Goal: Check status: Check status

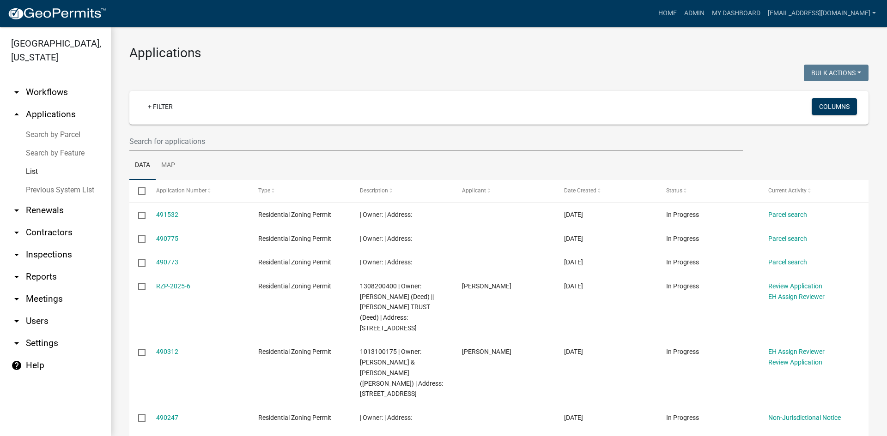
select select "3: 100"
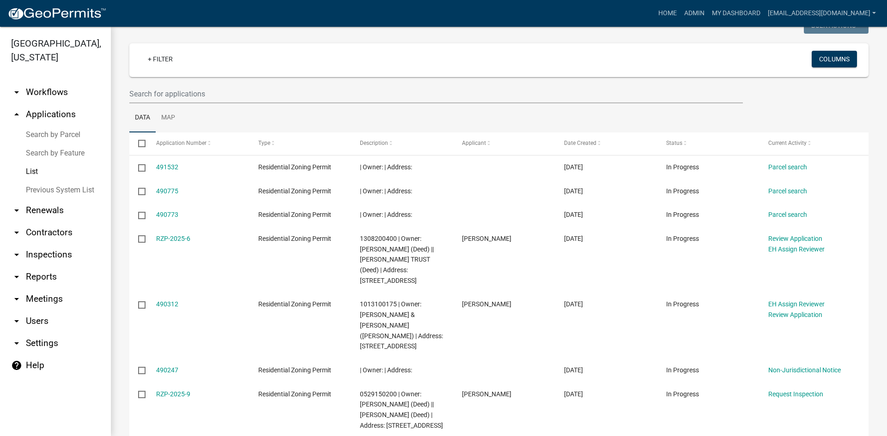
scroll to position [46, 0]
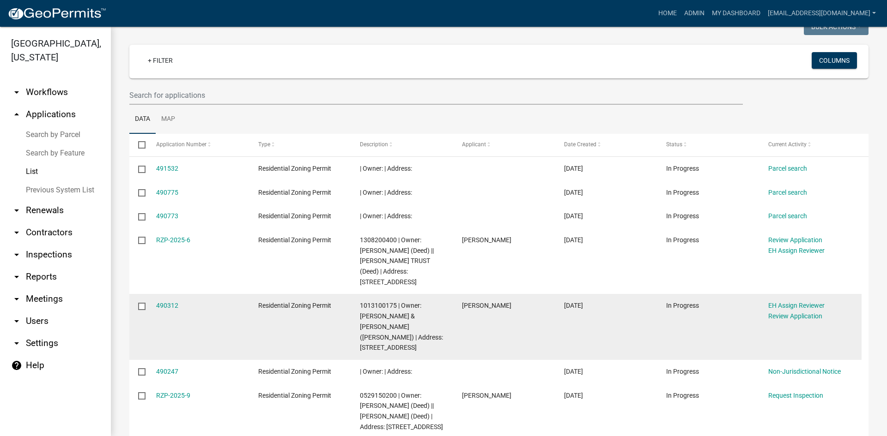
click at [163, 311] on datatable-body-cell "490312" at bounding box center [198, 327] width 102 height 66
click at [168, 309] on link "490312" at bounding box center [167, 305] width 22 height 7
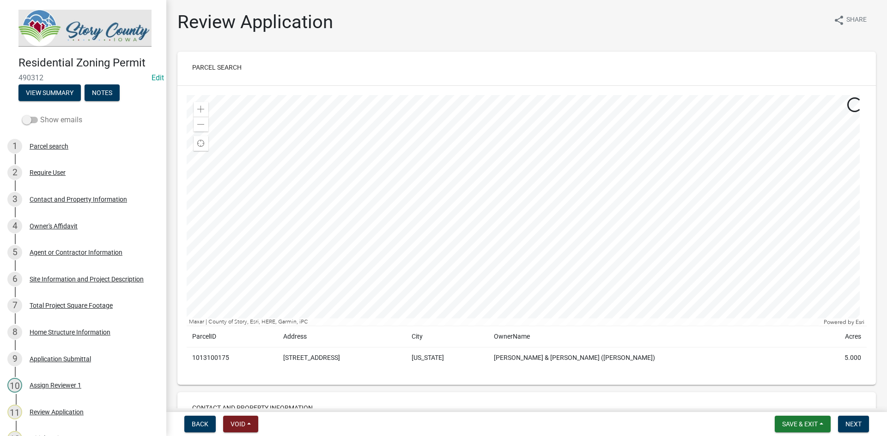
click at [28, 115] on label "Show emails" at bounding box center [52, 120] width 60 height 11
click at [40, 115] on input "Show emails" at bounding box center [40, 115] width 0 height 0
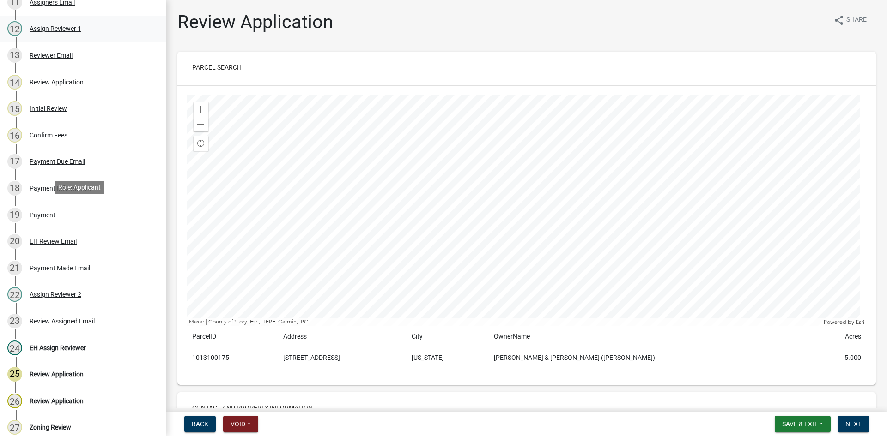
scroll to position [462, 0]
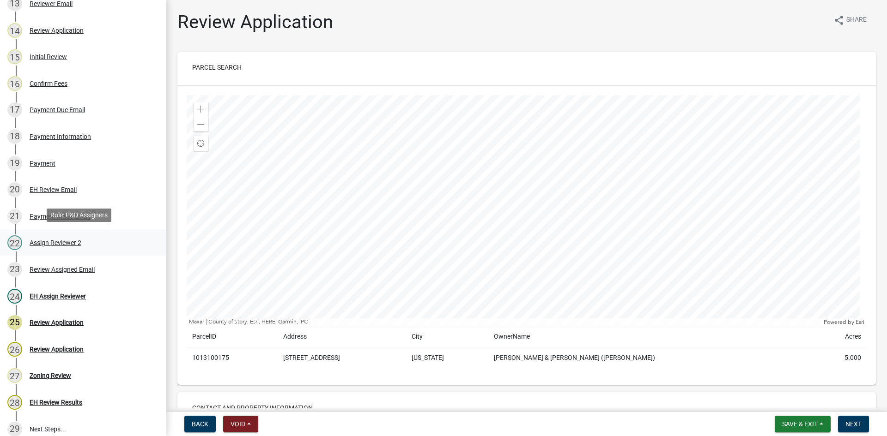
click at [56, 240] on div "Assign Reviewer 2" at bounding box center [56, 243] width 52 height 6
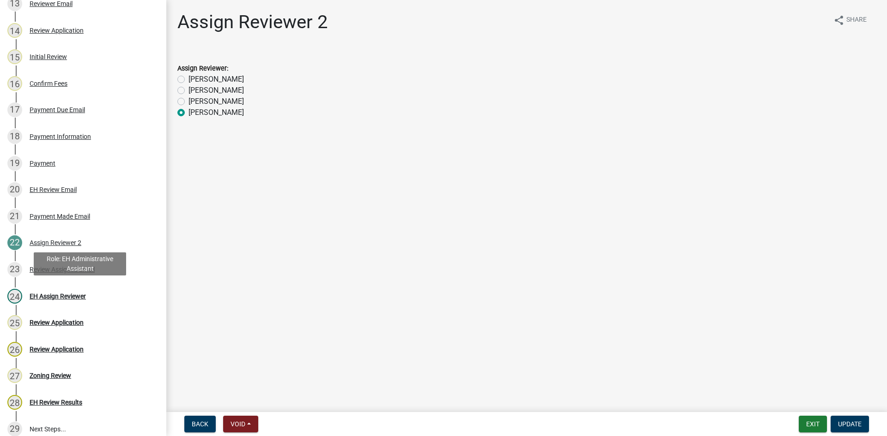
click at [59, 293] on div "EH Assign Reviewer" at bounding box center [58, 296] width 56 height 6
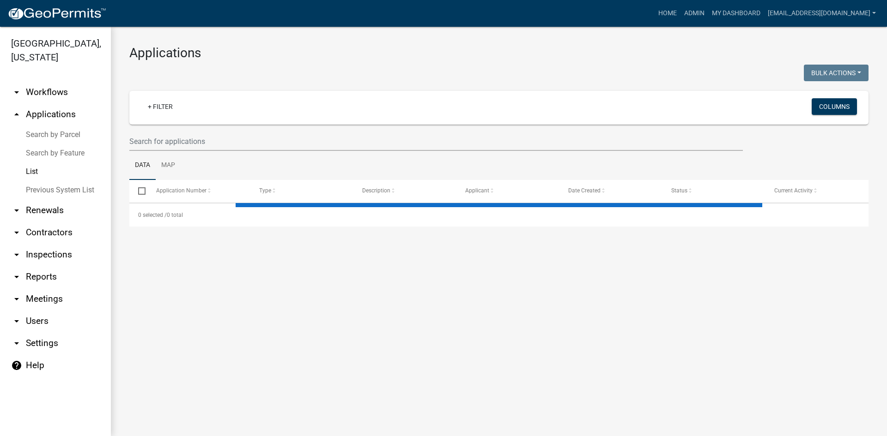
select select "3: 100"
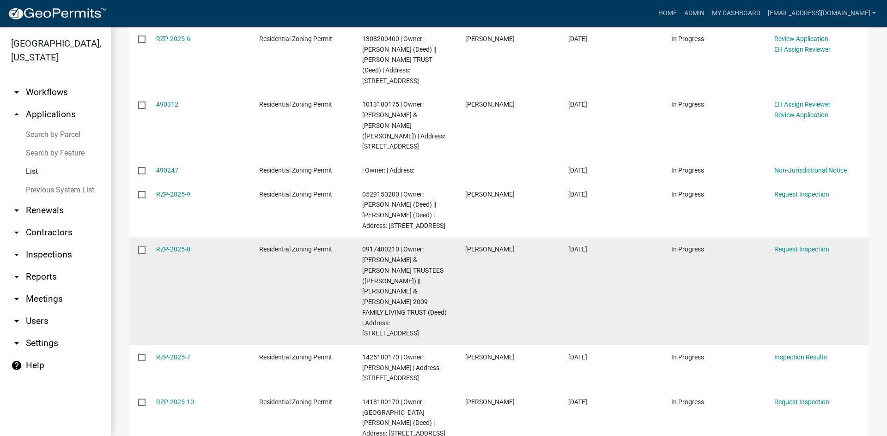
scroll to position [277, 0]
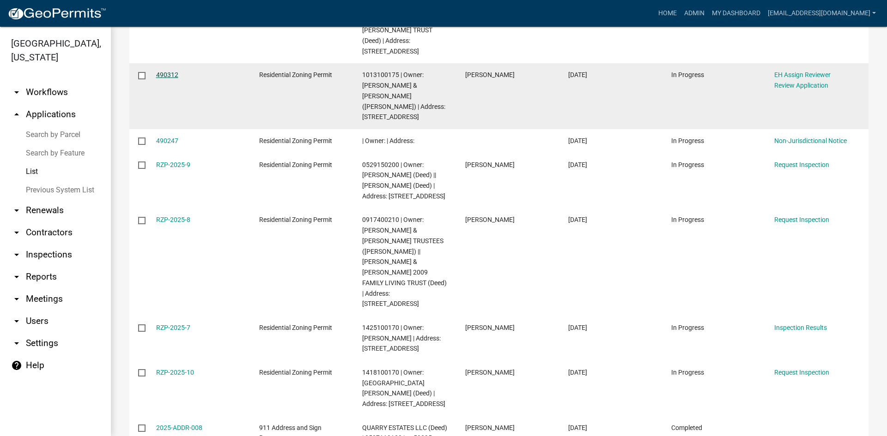
click at [160, 78] on link "490312" at bounding box center [167, 74] width 22 height 7
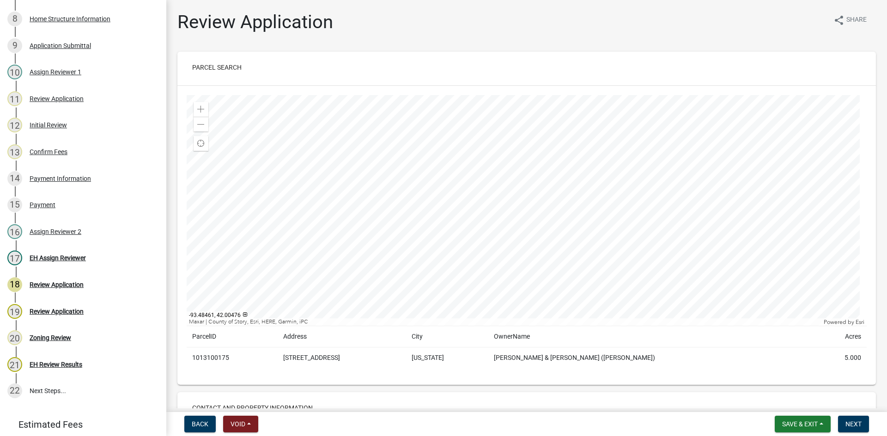
scroll to position [323, 0]
